Goal: Information Seeking & Learning: Learn about a topic

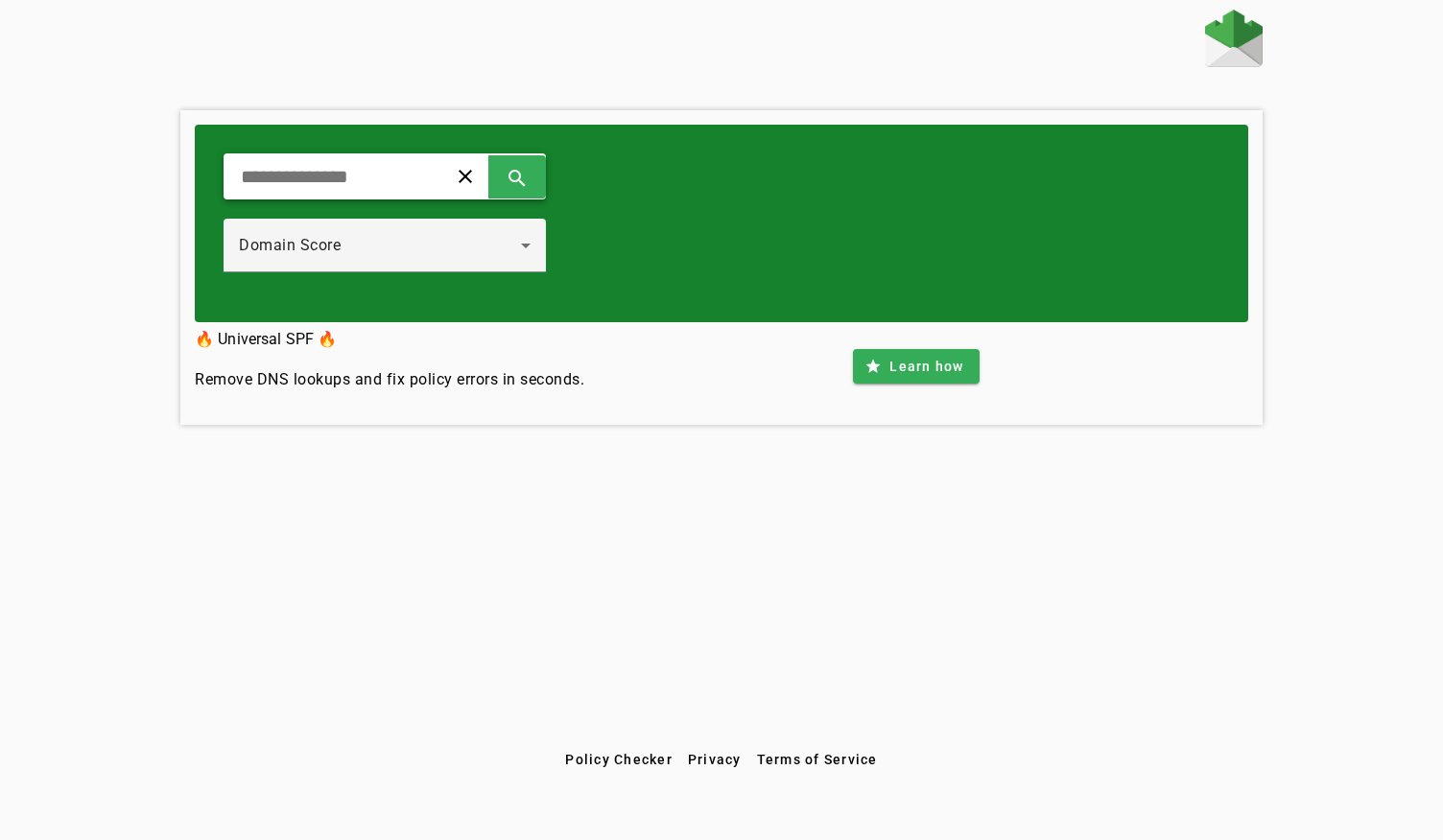
click at [386, 184] on input "text" at bounding box center [327, 176] width 177 height 23
type input "**********"
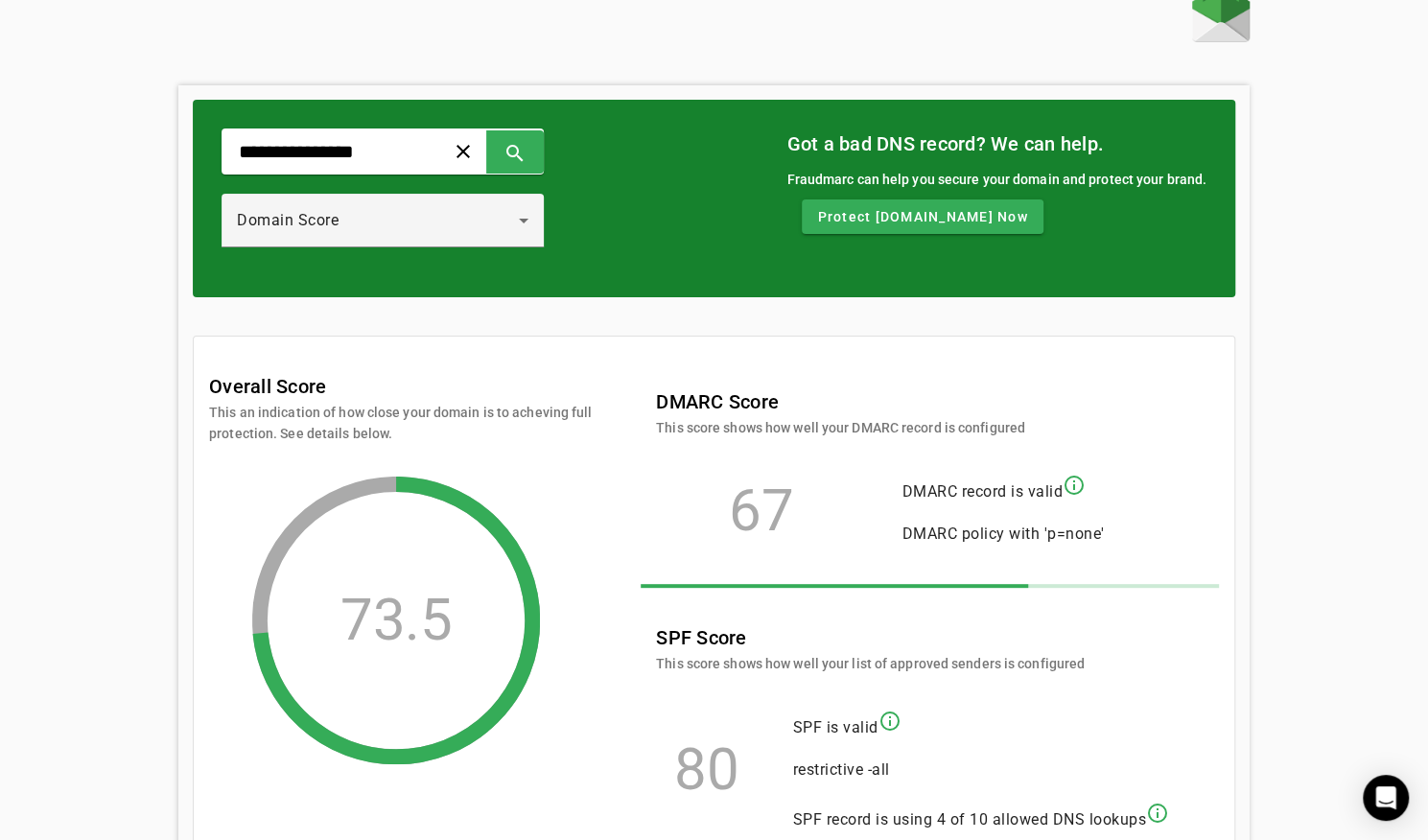
scroll to position [19, 0]
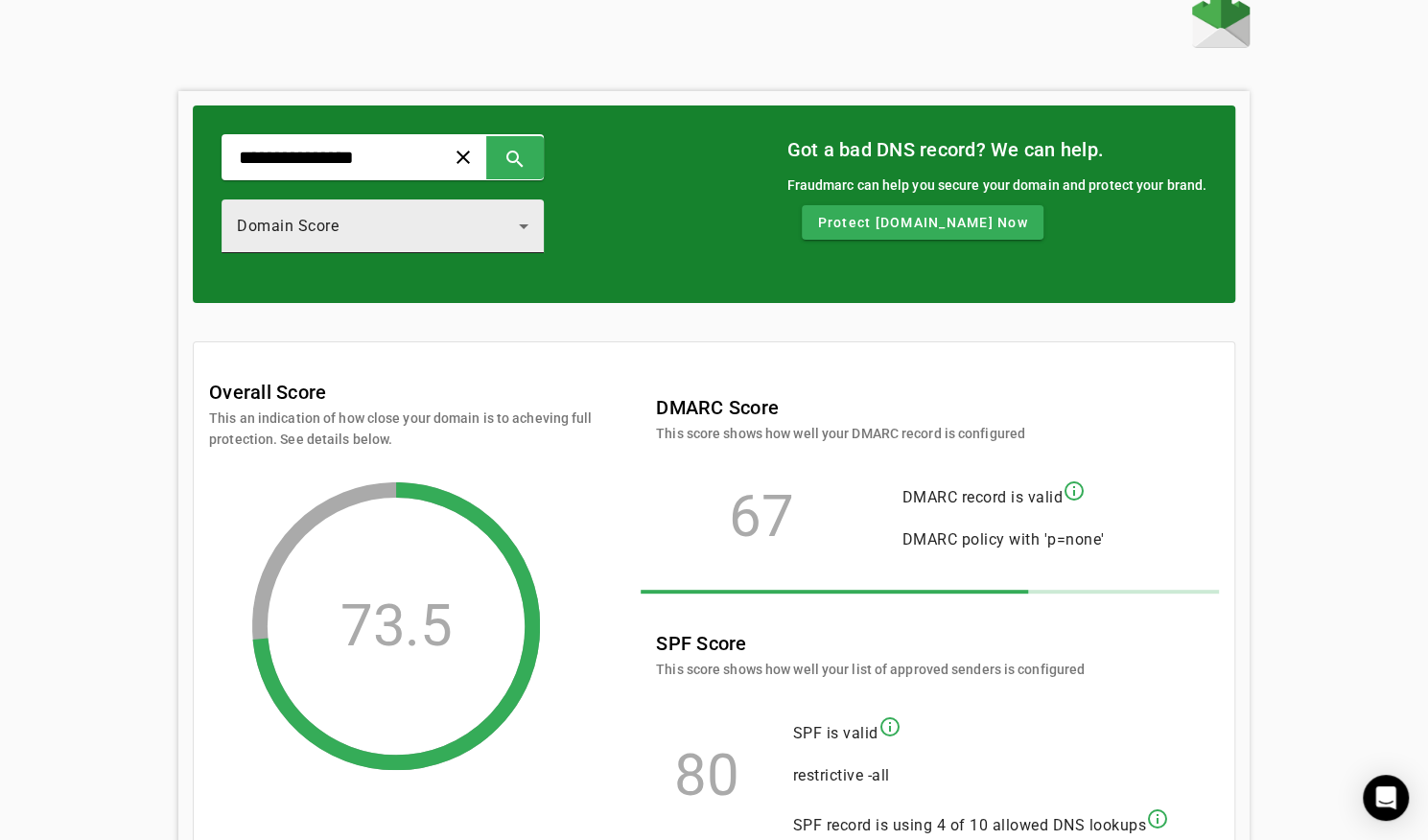
click at [517, 242] on div "Domain Score" at bounding box center [382, 227] width 291 height 54
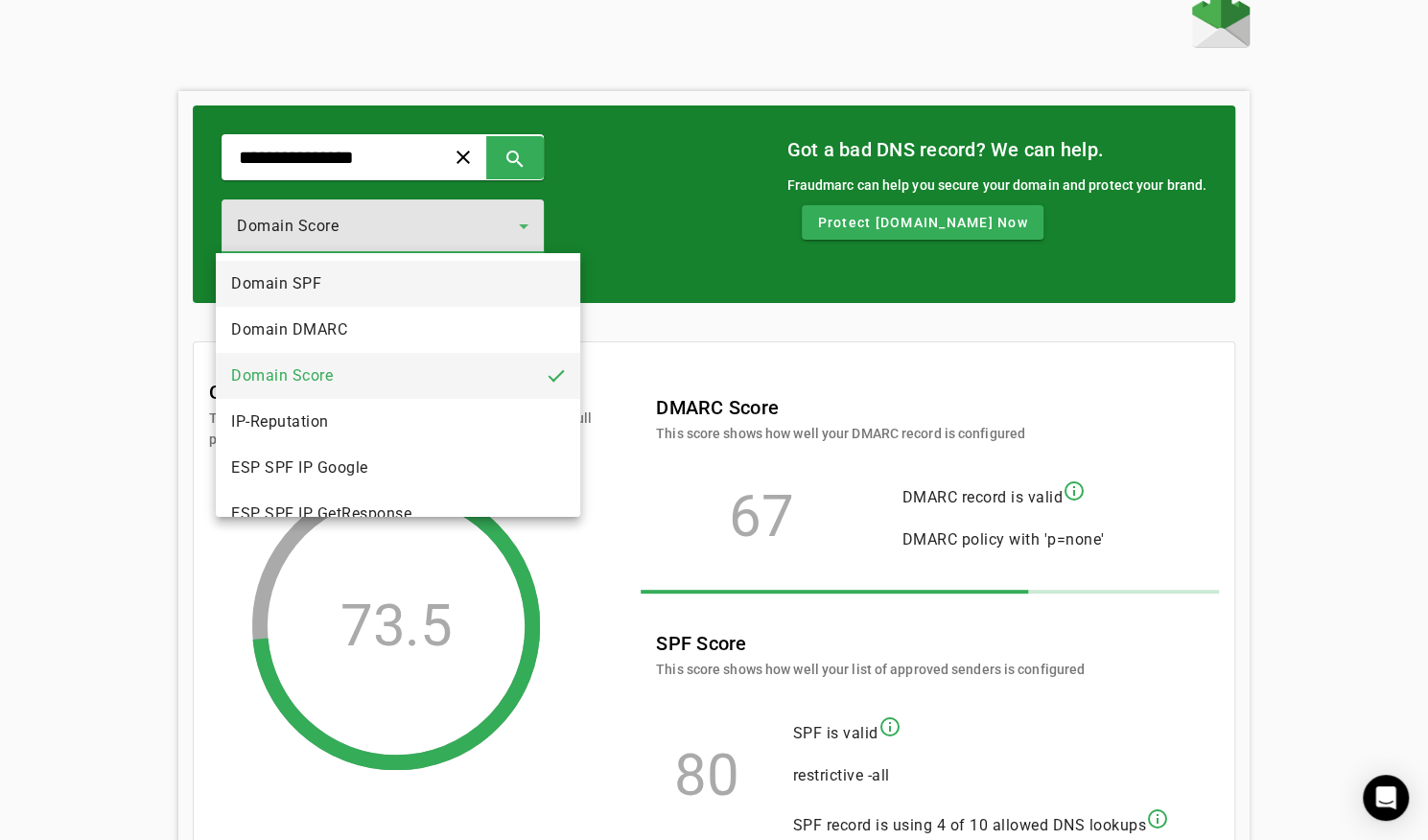
click at [432, 295] on mat-option "Domain SPF" at bounding box center [398, 283] width 364 height 46
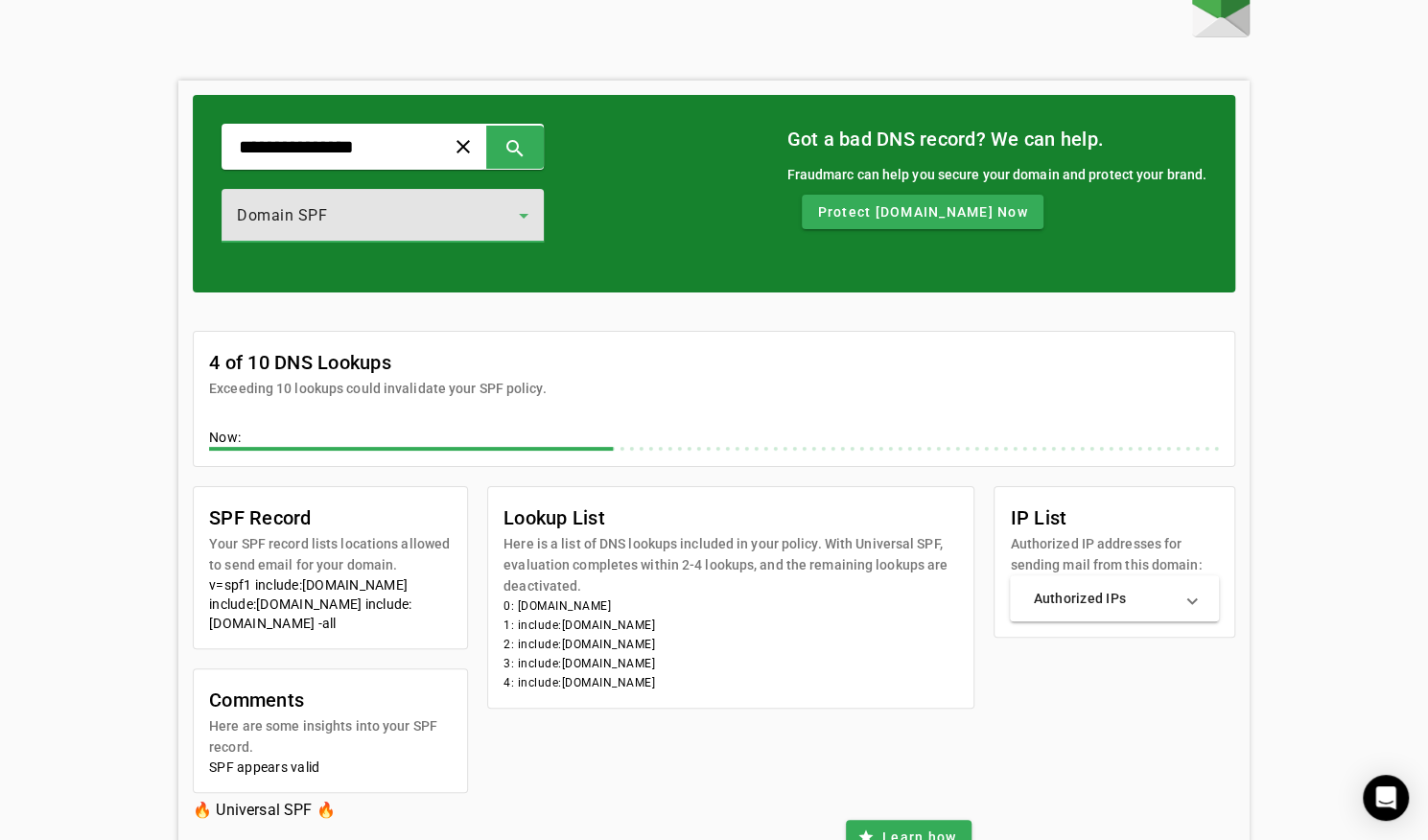
scroll to position [29, 0]
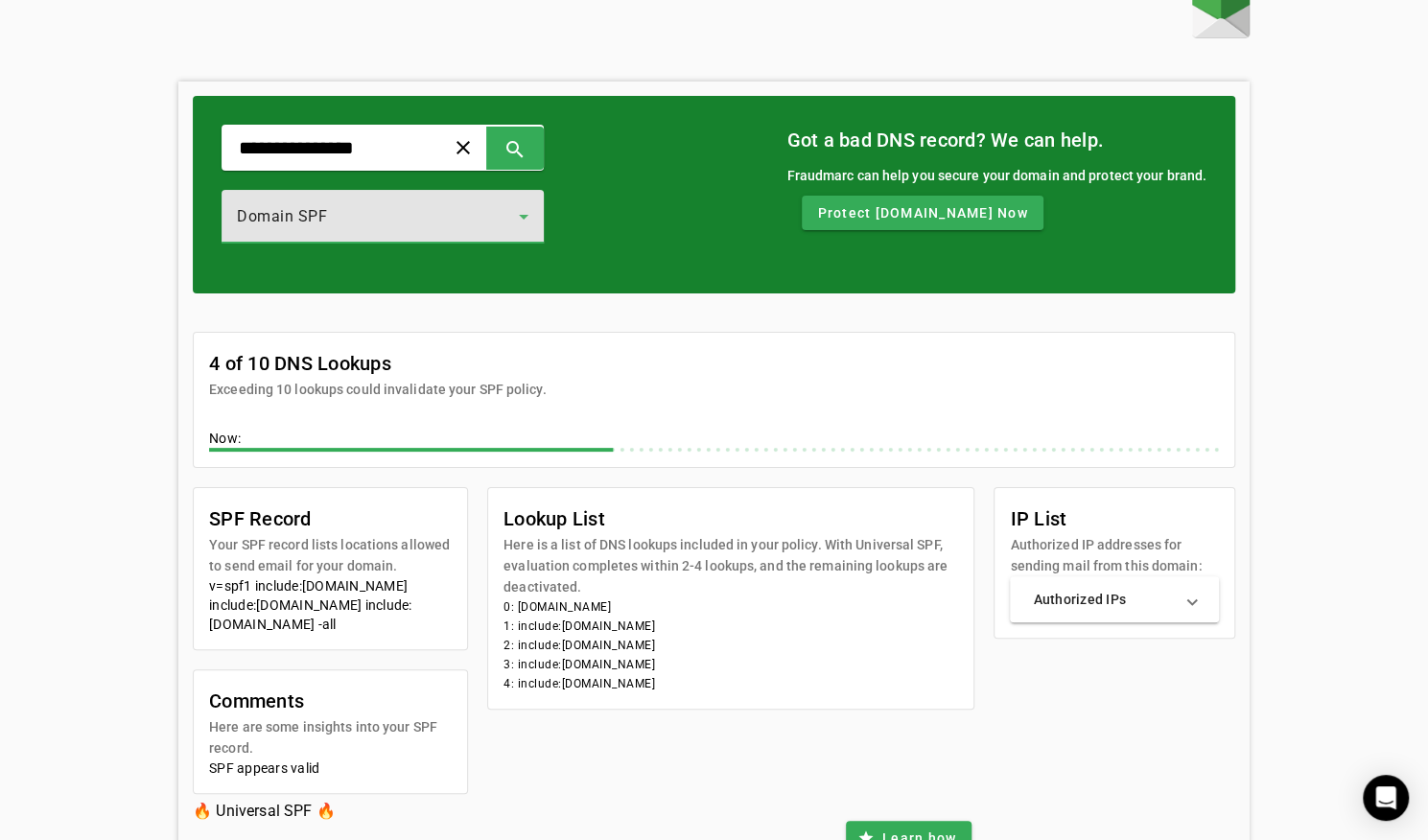
click at [452, 209] on div "Domain SPF" at bounding box center [378, 216] width 282 height 23
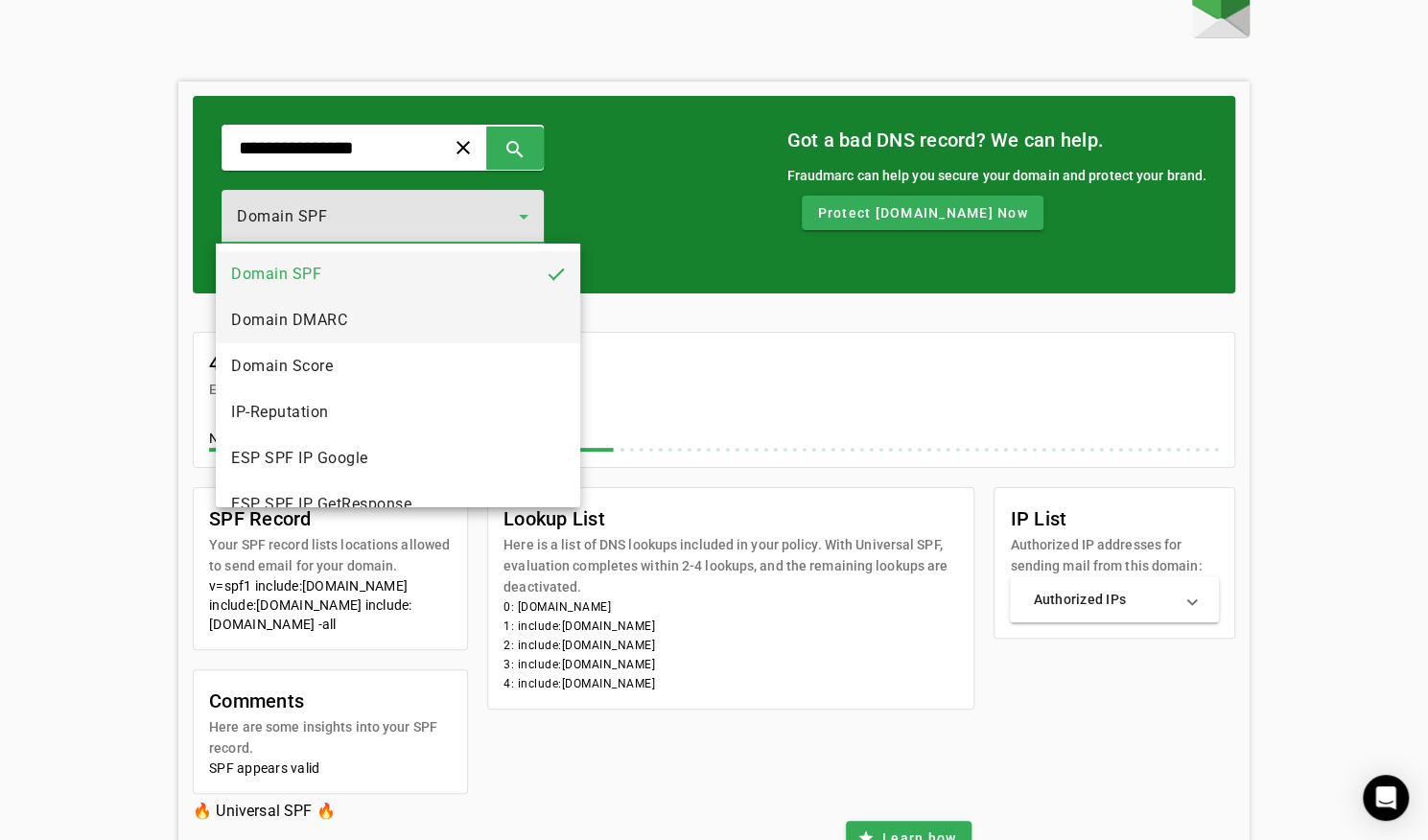
click at [395, 316] on mat-option "Domain DMARC" at bounding box center [398, 320] width 364 height 46
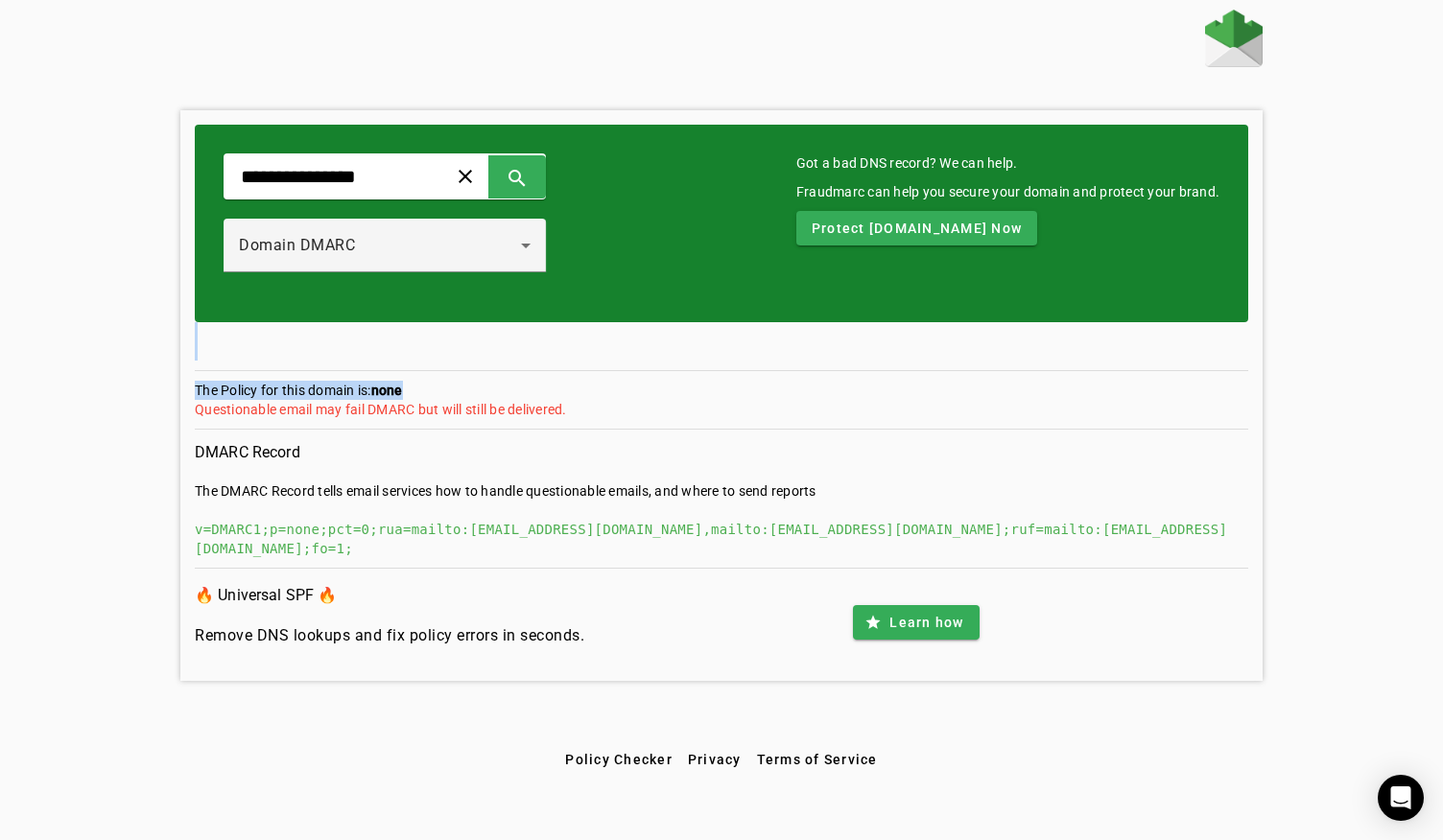
drag, startPoint x: 428, startPoint y: 390, endPoint x: 472, endPoint y: 401, distance: 45.4
click at [230, 388] on section "The Policy for this domain is: none Questionable email may fail DMARC but will …" at bounding box center [721, 405] width 1053 height 49
click at [436, 384] on section "The Policy for this domain is: none Questionable email may fail DMARC but will …" at bounding box center [721, 405] width 1053 height 49
click at [447, 264] on div "Domain DMARC" at bounding box center [384, 246] width 291 height 54
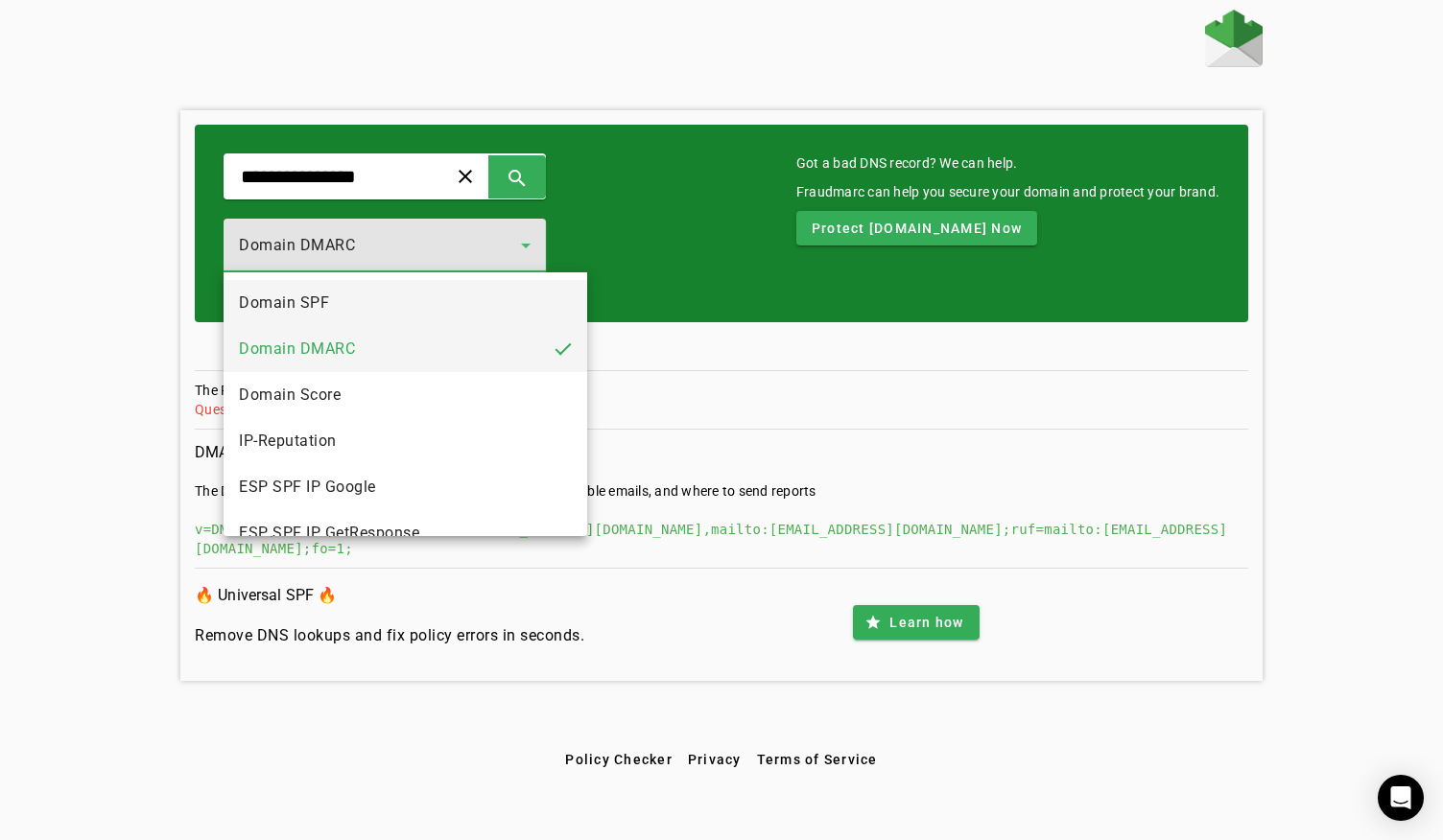
click at [382, 311] on mat-option "Domain SPF" at bounding box center [406, 303] width 364 height 46
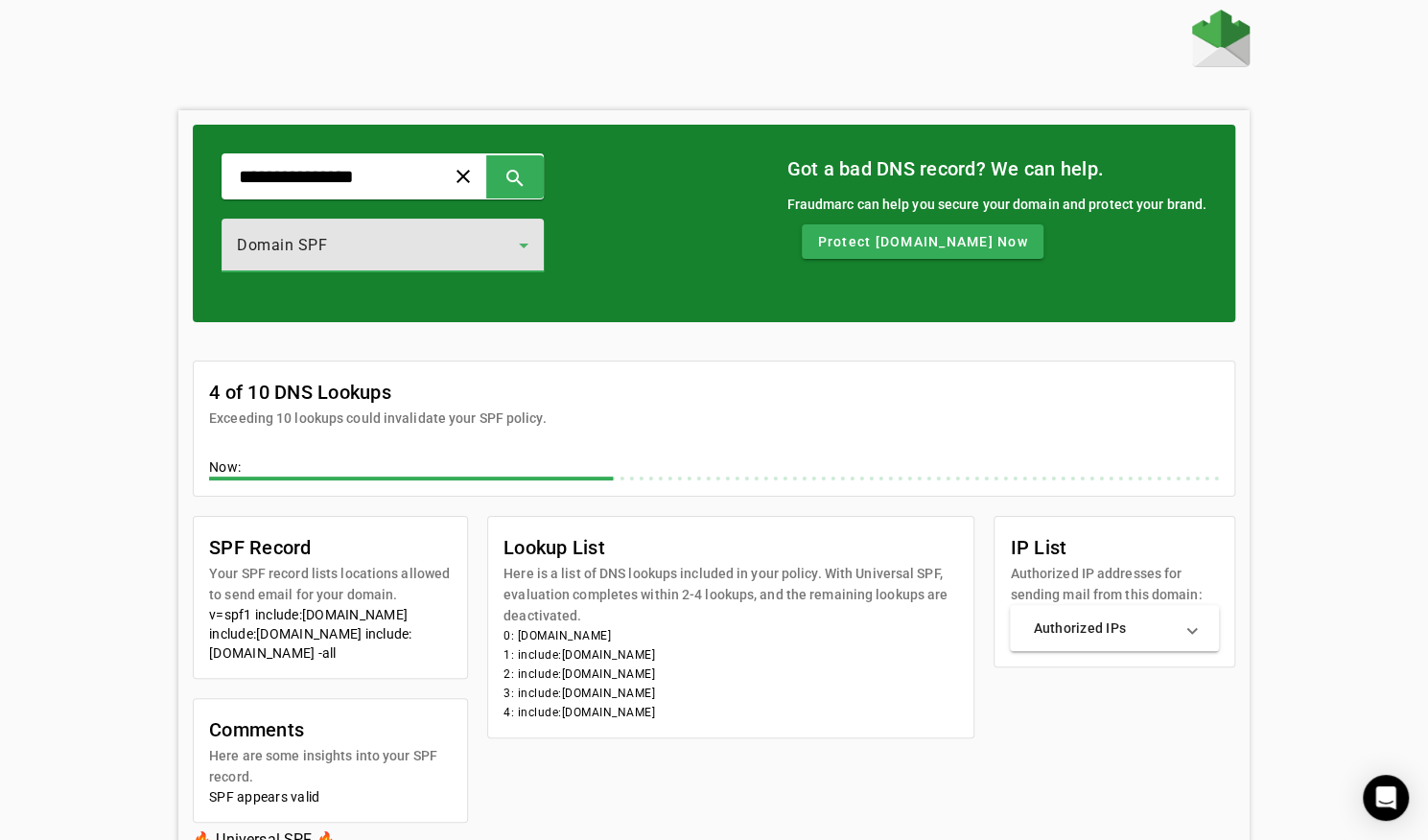
scroll to position [102, 0]
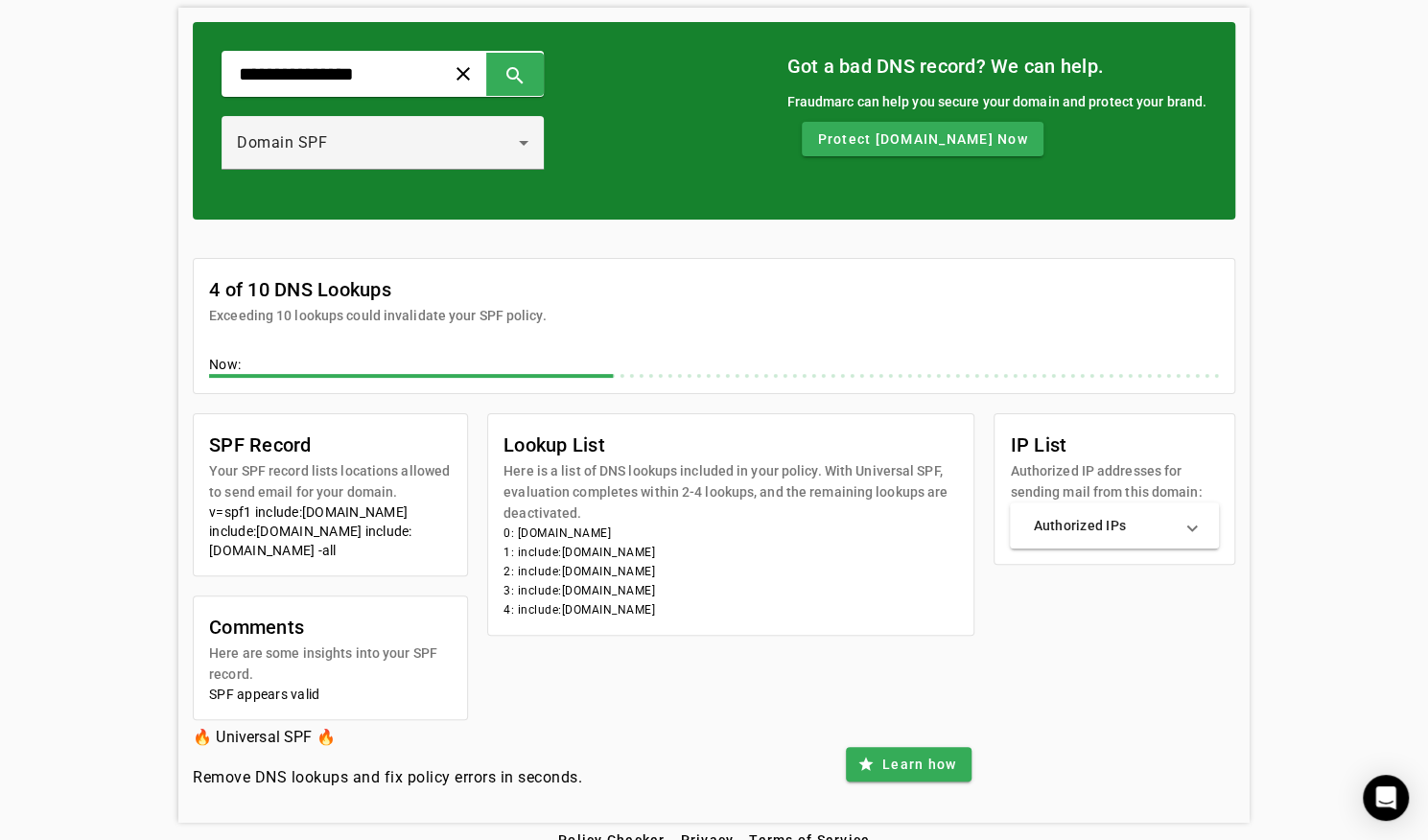
drag, startPoint x: 798, startPoint y: 609, endPoint x: 549, endPoint y: 521, distance: 264.1
click at [549, 521] on mat-card "Lookup List Here is a list of DNS lookups included in your policy. With Univers…" at bounding box center [731, 525] width 487 height 223
click at [447, 139] on div "Domain SPF" at bounding box center [378, 142] width 282 height 23
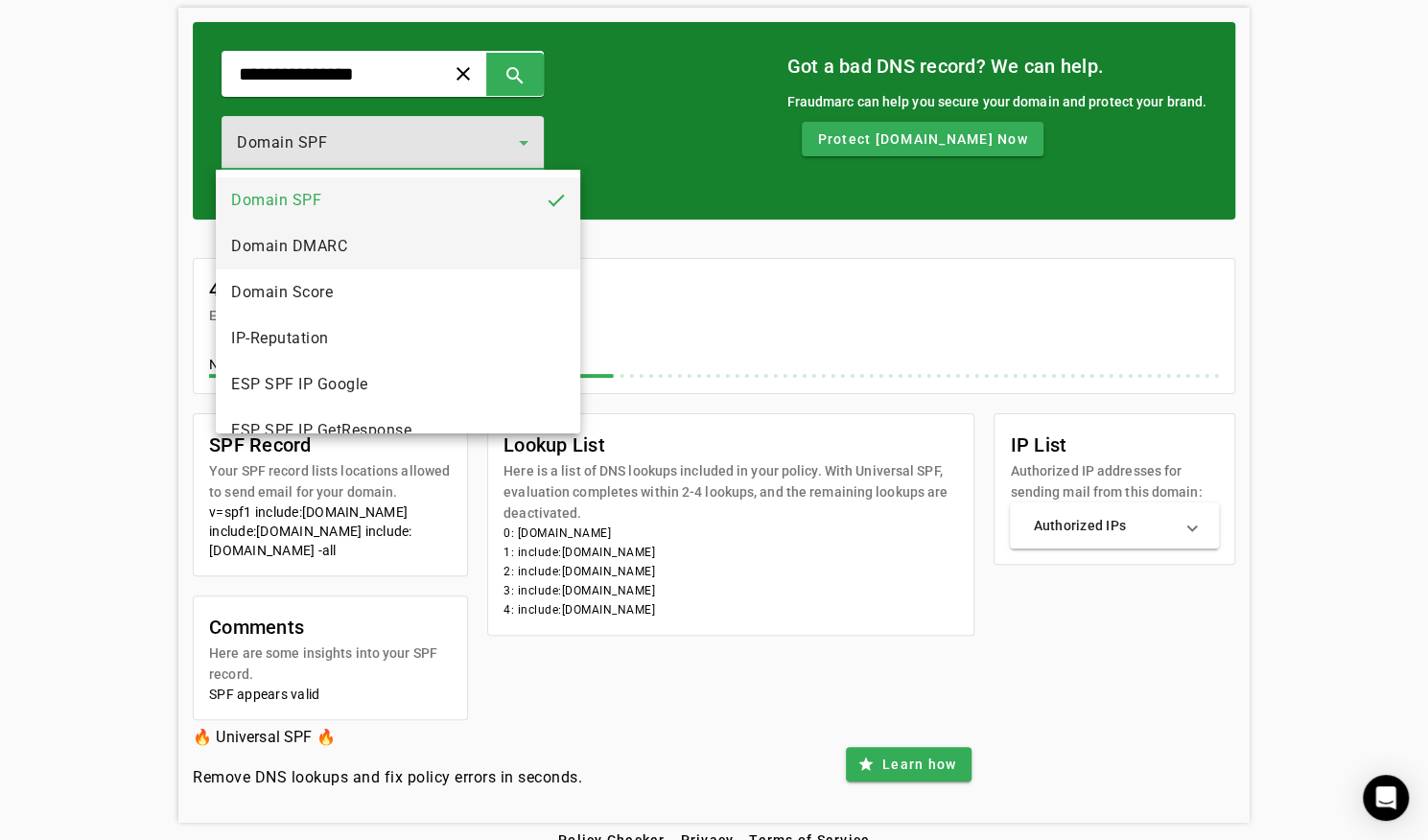
click at [379, 253] on mat-option "Domain DMARC" at bounding box center [398, 247] width 364 height 46
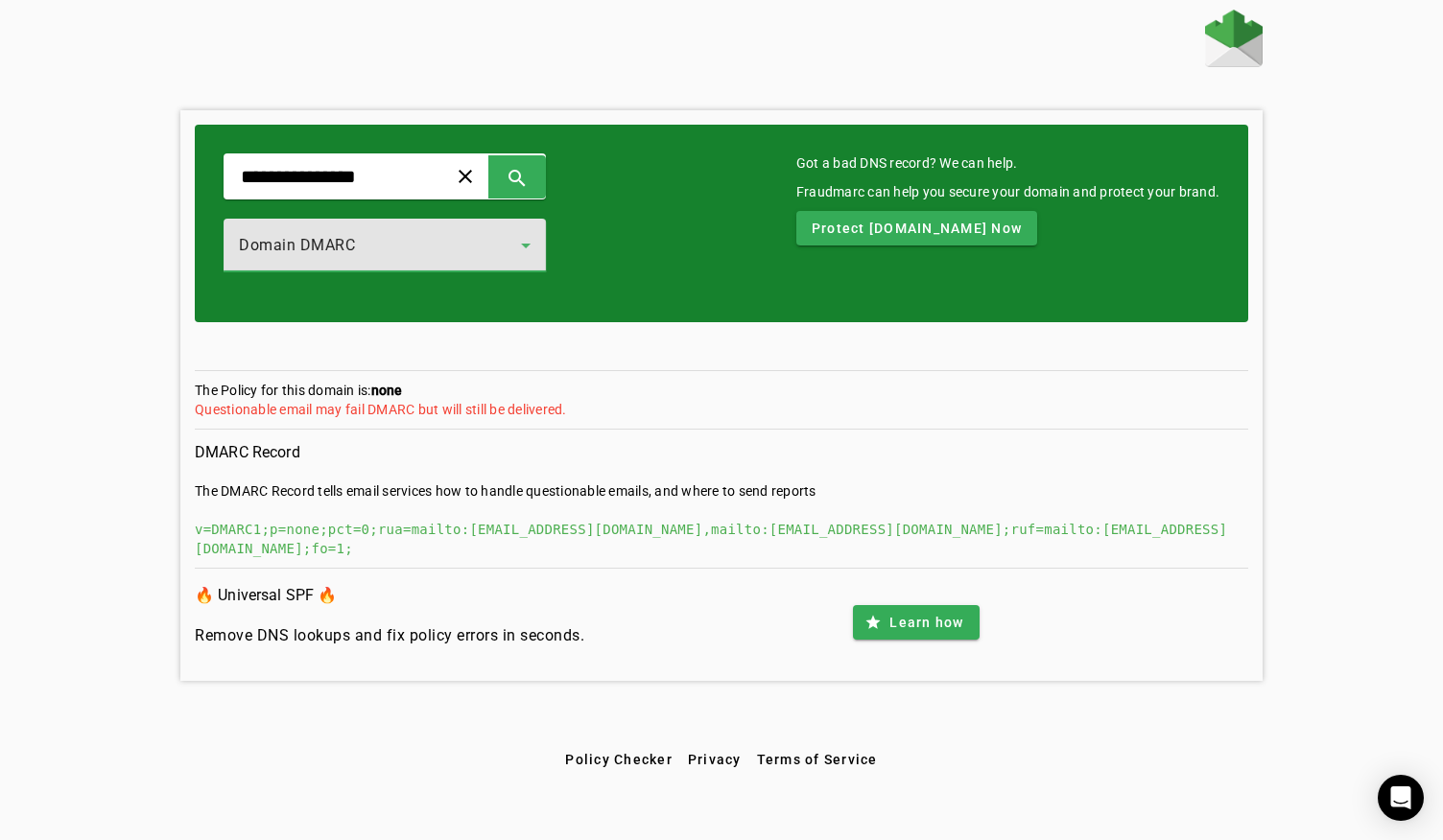
click at [436, 249] on div "Domain DMARC" at bounding box center [380, 245] width 282 height 23
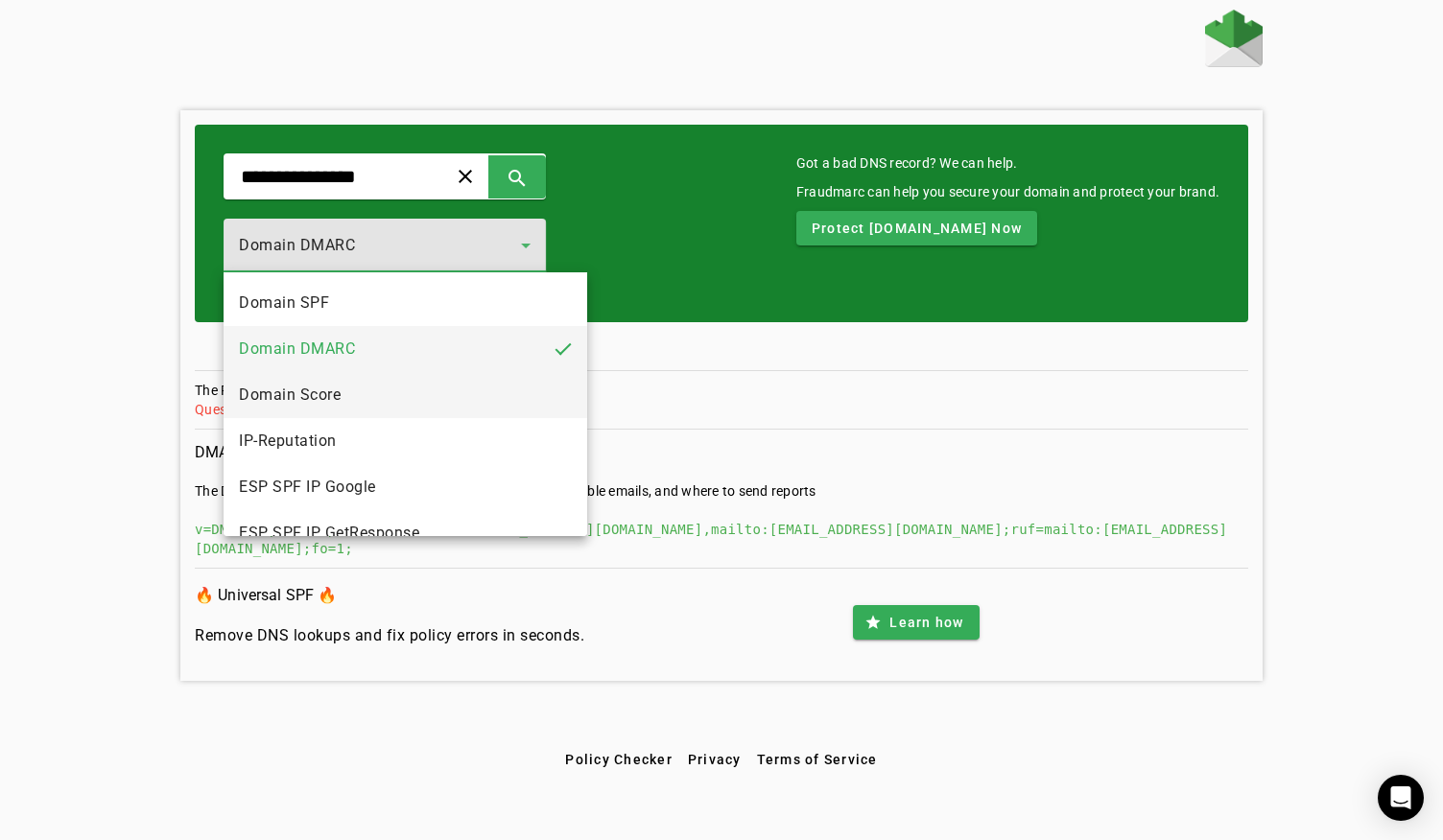
click at [356, 404] on mat-option "Domain Score" at bounding box center [406, 395] width 364 height 46
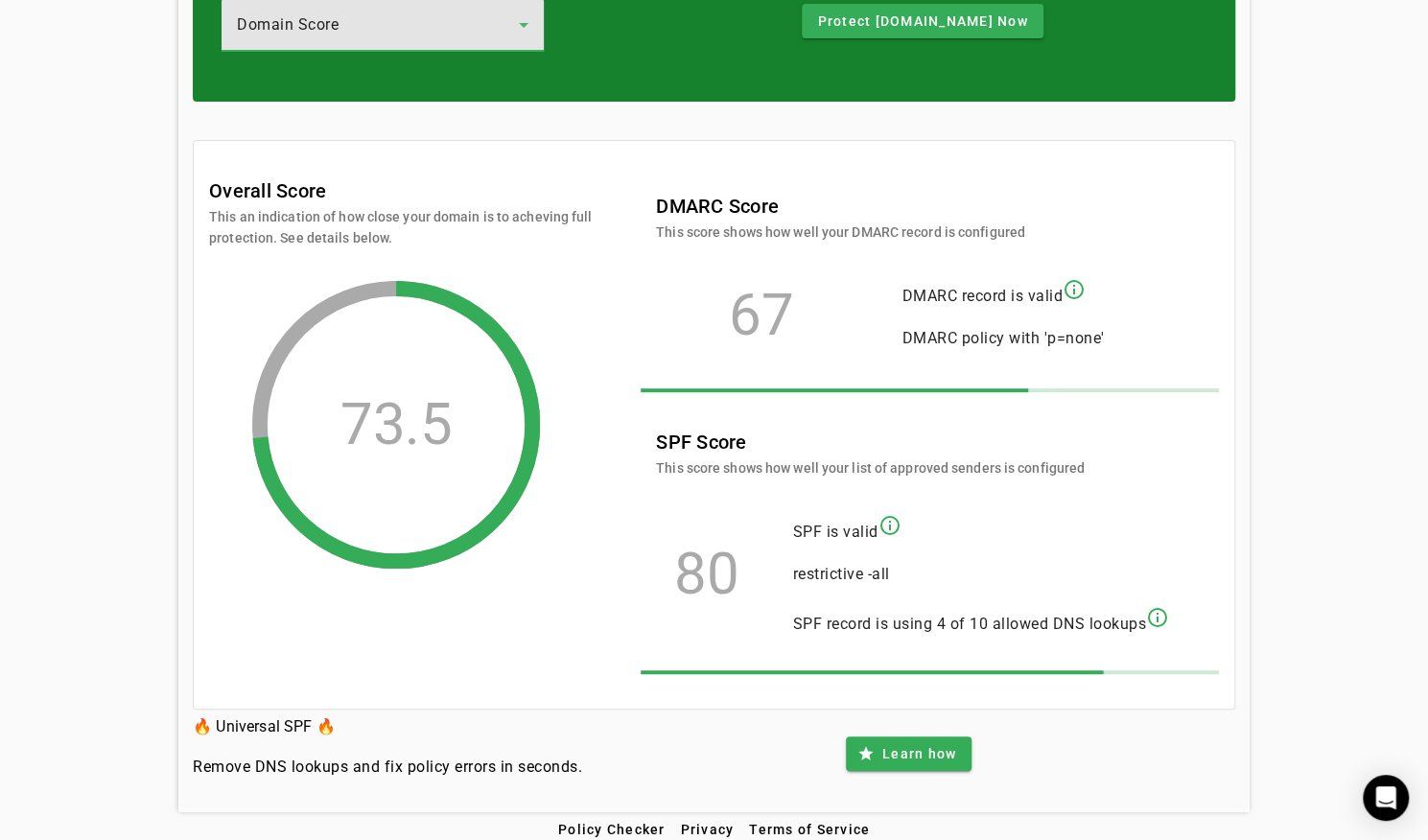
scroll to position [232, 0]
